Goal: Task Accomplishment & Management: Use online tool/utility

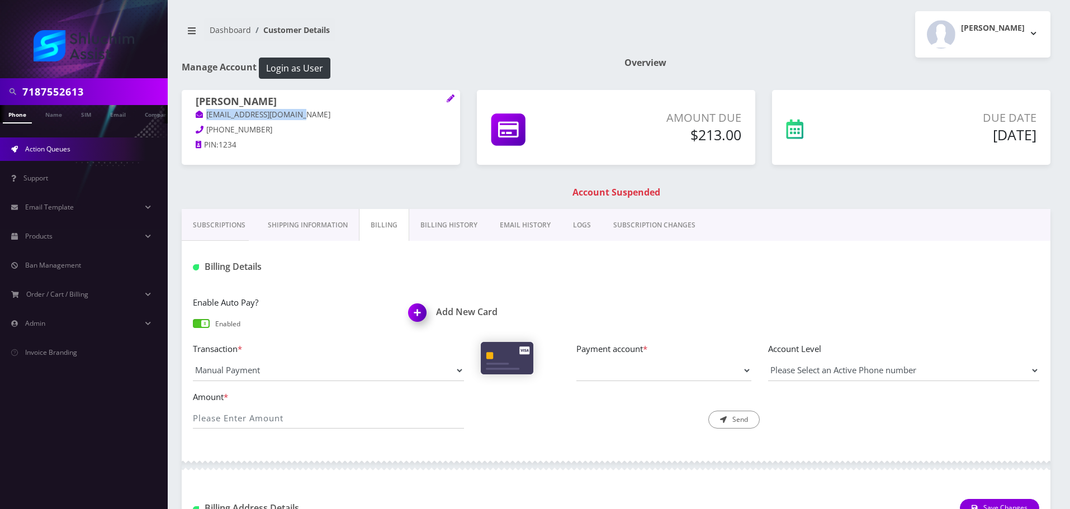
scroll to position [0, 22]
drag, startPoint x: 0, startPoint y: 0, endPoint x: 51, endPoint y: 155, distance: 163.1
click at [51, 155] on link "Action Queues" at bounding box center [84, 149] width 168 height 23
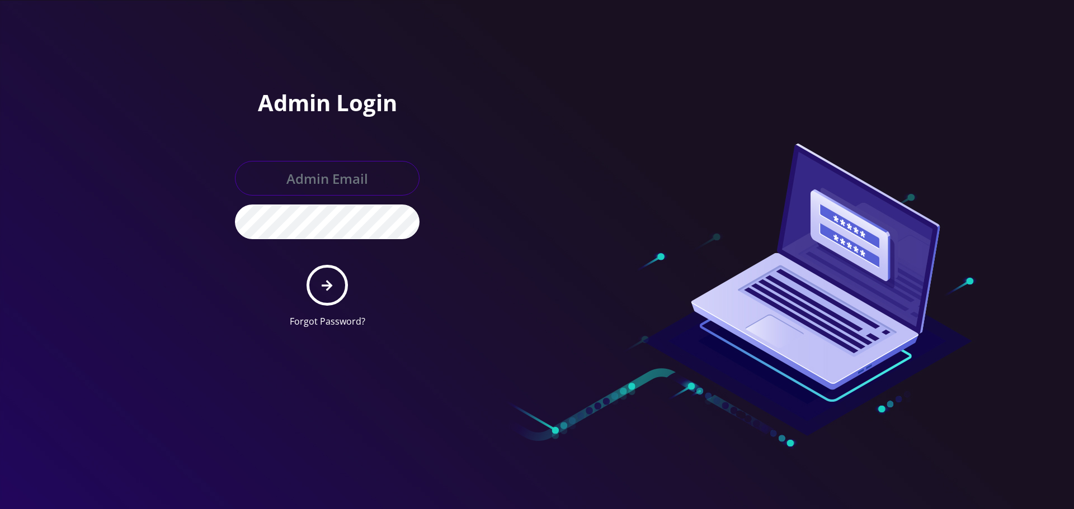
type input "Info@shluchimassist.com"
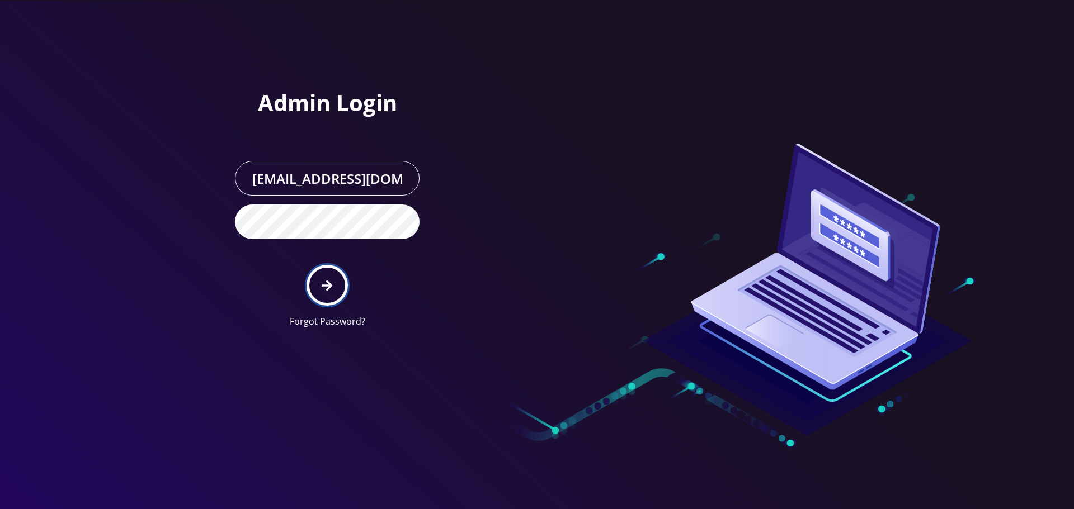
click at [337, 282] on button "submit" at bounding box center [326, 285] width 41 height 41
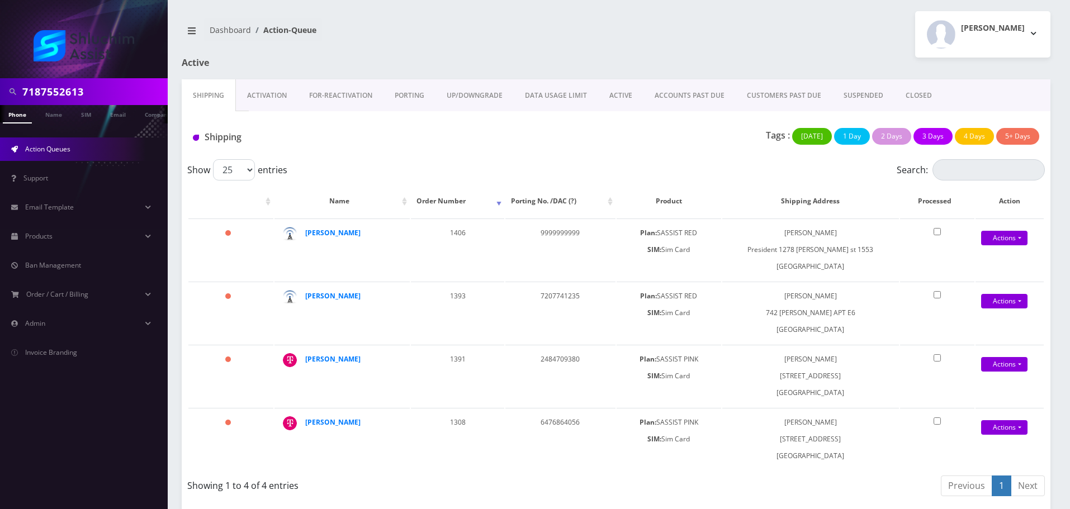
click at [628, 91] on link "ACTIVE" at bounding box center [620, 95] width 45 height 32
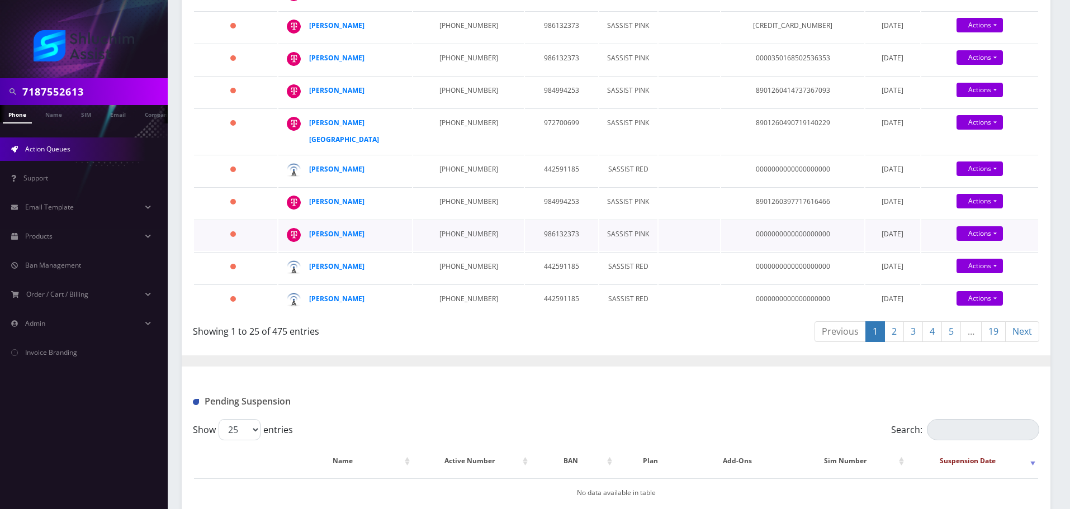
scroll to position [951, 0]
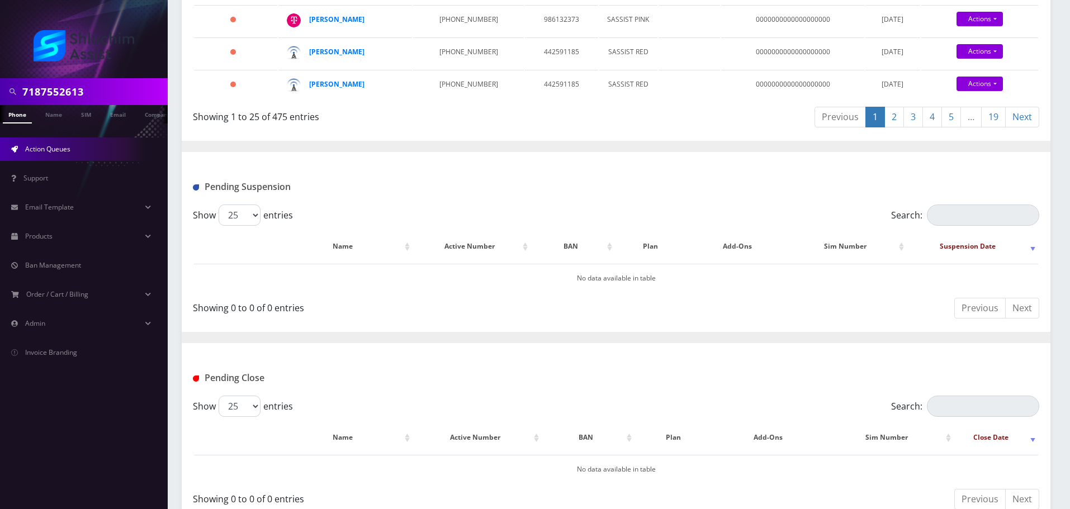
click at [994, 128] on link "19" at bounding box center [993, 117] width 25 height 21
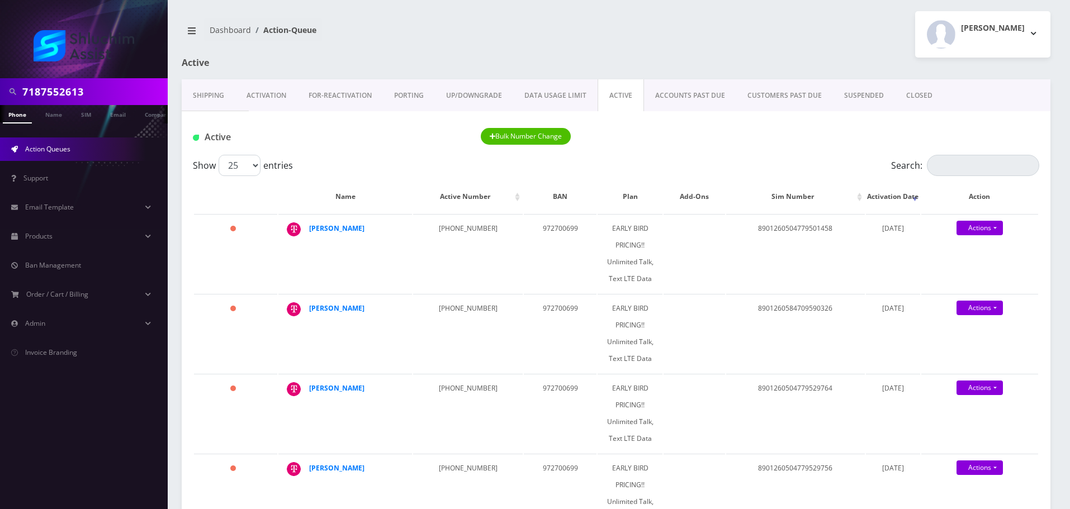
scroll to position [0, 6]
click at [202, 103] on link "Shipping" at bounding box center [209, 95] width 54 height 32
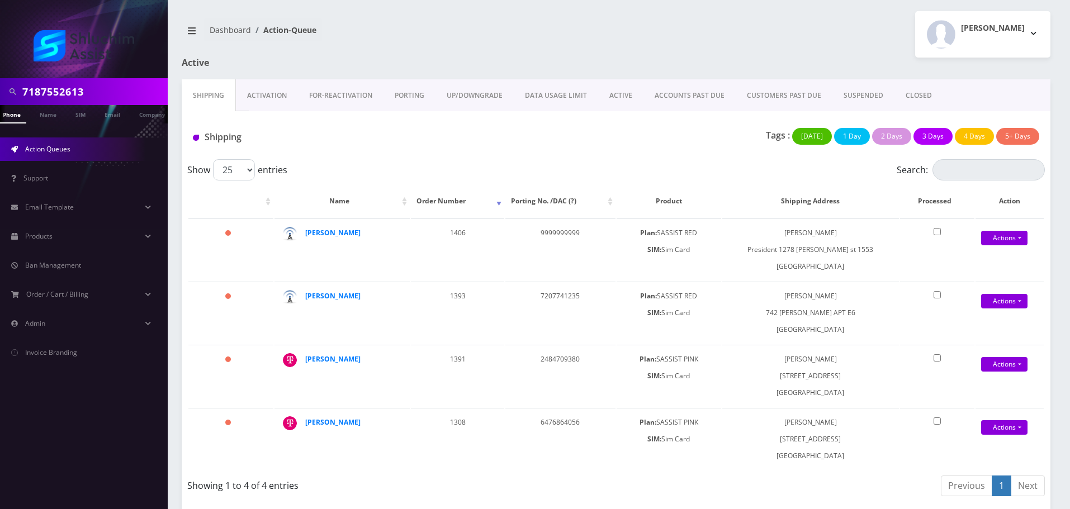
click at [62, 150] on span "Action Queues" at bounding box center [47, 149] width 45 height 10
click at [329, 90] on link "FOR-REActivation" at bounding box center [341, 95] width 86 height 32
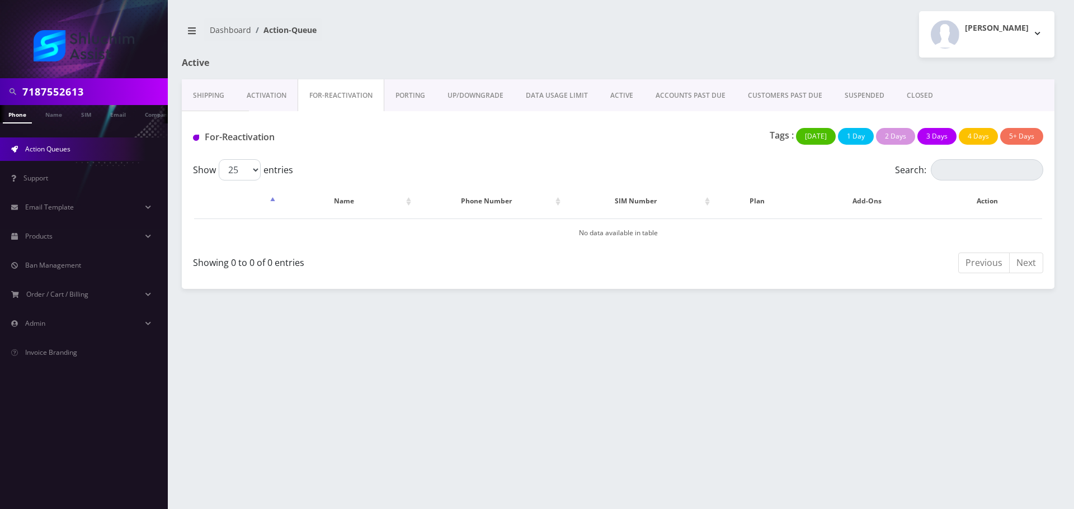
click at [211, 100] on link "Shipping" at bounding box center [209, 95] width 54 height 32
